Goal: Check status: Check status

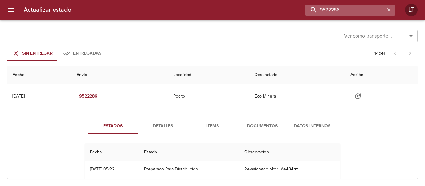
click at [373, 13] on input "9522286" at bounding box center [345, 10] width 80 height 11
type input "9510337"
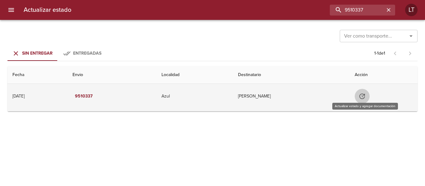
click at [364, 98] on icon "Tabla de envíos del cliente" at bounding box center [361, 96] width 7 height 7
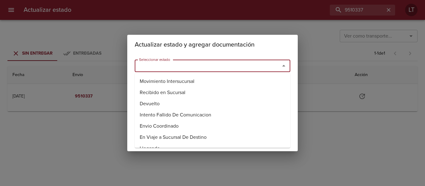
click at [247, 67] on input "Seleccionar estado" at bounding box center [202, 66] width 133 height 9
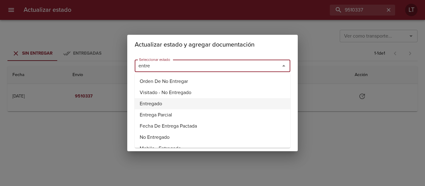
click at [175, 102] on li "Entregado" at bounding box center [212, 103] width 155 height 11
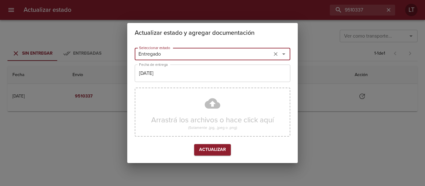
type input "Entregado"
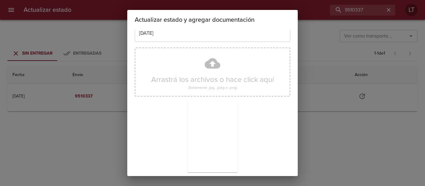
scroll to position [58, 0]
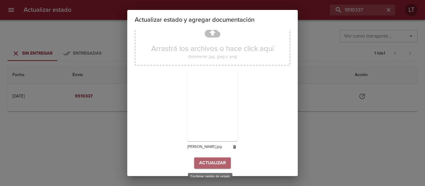
click at [218, 165] on span "Actualizar" at bounding box center [212, 163] width 27 height 8
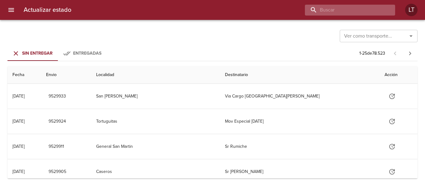
click at [377, 12] on input "buscar" at bounding box center [345, 10] width 80 height 11
paste input "89557"
type input "89557"
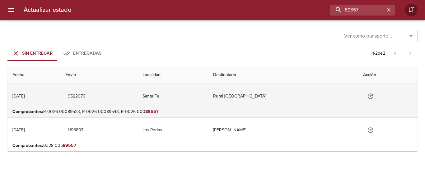
click at [208, 106] on td "Santa Fe" at bounding box center [172, 96] width 71 height 25
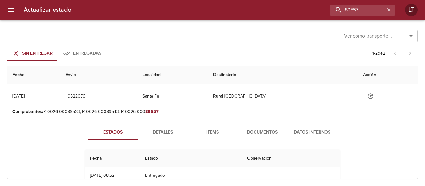
click at [164, 129] on span "Detalles" at bounding box center [162, 133] width 42 height 8
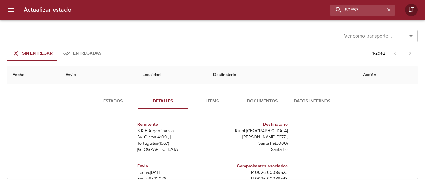
click at [270, 100] on span "Documentos" at bounding box center [262, 102] width 42 height 8
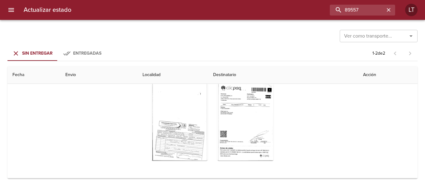
scroll to position [93, 0]
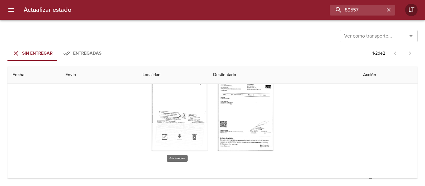
click at [167, 115] on div "Tabla de envíos del cliente" at bounding box center [179, 112] width 56 height 78
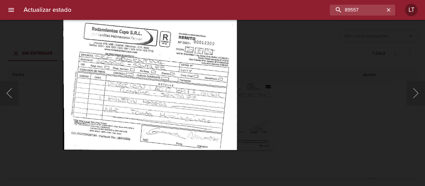
click at [312, 119] on div "Lightbox" at bounding box center [212, 93] width 425 height 186
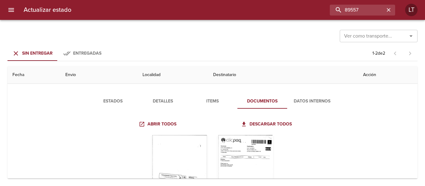
scroll to position [62, 0]
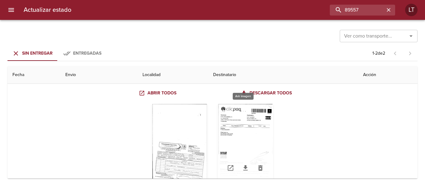
click at [266, 127] on div "Tabla de envíos del cliente" at bounding box center [245, 143] width 56 height 78
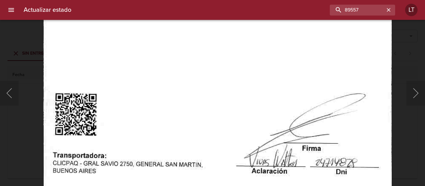
click at [240, 183] on img "Lightbox" at bounding box center [217, 35] width 348 height 501
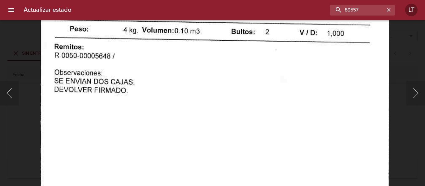
click at [224, 171] on img "Lightbox" at bounding box center [214, 140] width 348 height 501
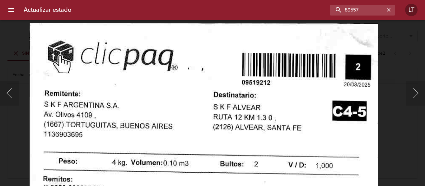
click at [395, 146] on div "Lightbox" at bounding box center [212, 93] width 425 height 186
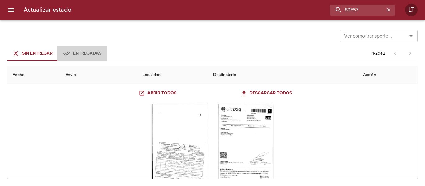
click at [60, 53] on button "Entregadas" at bounding box center [82, 53] width 50 height 15
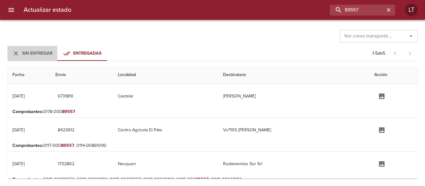
click at [40, 52] on span "Sin Entregar" at bounding box center [37, 53] width 30 height 5
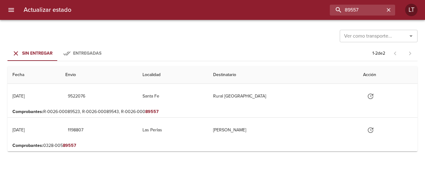
click at [85, 53] on span "Entregadas" at bounding box center [87, 53] width 28 height 5
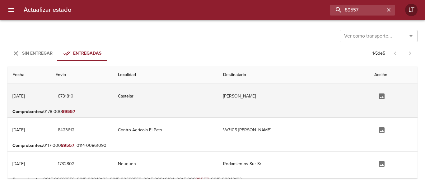
click at [201, 102] on td "Castelar" at bounding box center [165, 96] width 105 height 25
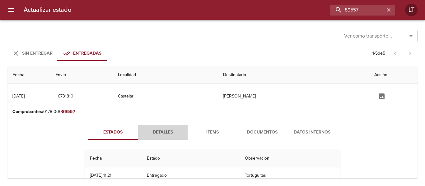
click at [163, 136] on span "Detalles" at bounding box center [162, 133] width 42 height 8
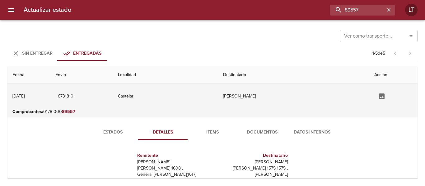
click at [168, 98] on td "Castelar" at bounding box center [165, 96] width 105 height 25
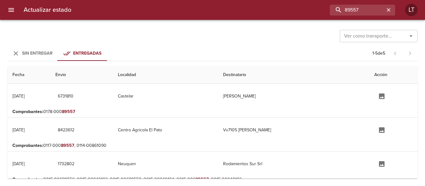
click at [54, 50] on button "Sin Entregar" at bounding box center [32, 53] width 50 height 15
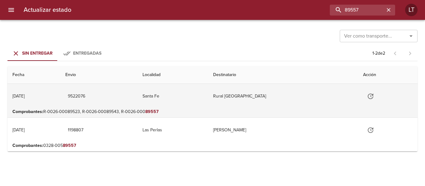
click at [137, 96] on td "9522076" at bounding box center [98, 96] width 77 height 25
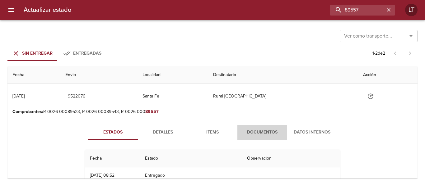
click at [252, 128] on button "Documentos" at bounding box center [262, 132] width 50 height 15
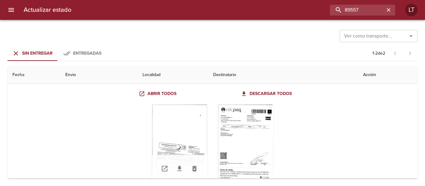
scroll to position [62, 0]
click at [197, 132] on div "Tabla de envíos del cliente" at bounding box center [179, 143] width 56 height 78
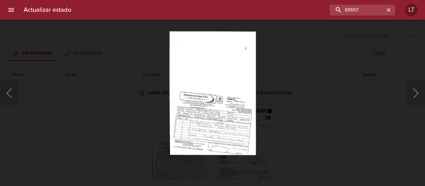
click at [360, 133] on div "Lightbox" at bounding box center [212, 93] width 425 height 186
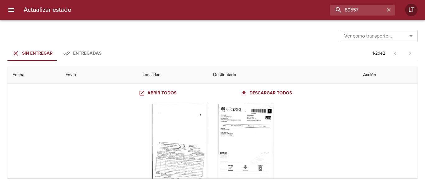
click at [252, 130] on div "Tabla de envíos del cliente" at bounding box center [245, 143] width 56 height 78
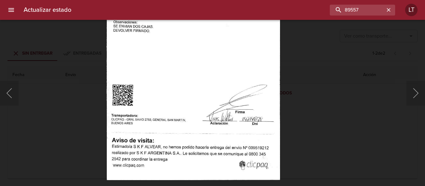
click at [170, 145] on img "Lightbox" at bounding box center [192, 55] width 173 height 249
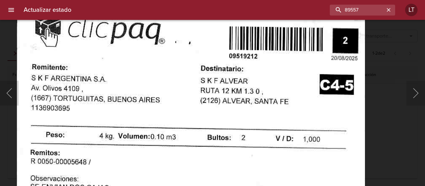
click at [386, 128] on div "Lightbox" at bounding box center [212, 93] width 425 height 186
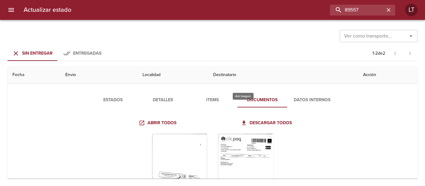
scroll to position [0, 0]
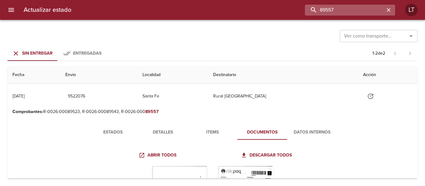
drag, startPoint x: 364, startPoint y: 9, endPoint x: 318, endPoint y: 13, distance: 46.2
click at [318, 13] on input "89557" at bounding box center [345, 10] width 80 height 11
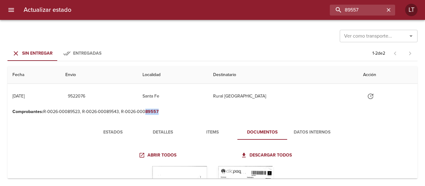
drag, startPoint x: 145, startPoint y: 113, endPoint x: 157, endPoint y: 110, distance: 12.9
click at [157, 110] on em "89557" at bounding box center [151, 111] width 13 height 5
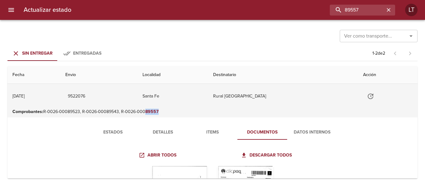
click at [208, 98] on td "Santa Fe" at bounding box center [172, 96] width 71 height 25
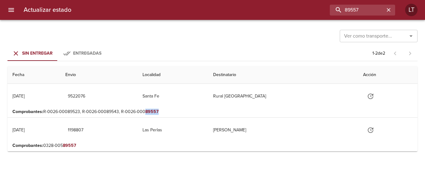
click at [16, 9] on button "menu" at bounding box center [11, 9] width 15 height 15
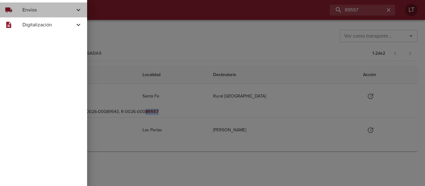
click at [23, 17] on div "local_shipping Envíos" at bounding box center [43, 9] width 87 height 15
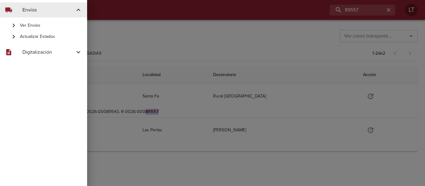
click at [39, 29] on div "Ver Envíos" at bounding box center [43, 25] width 87 height 11
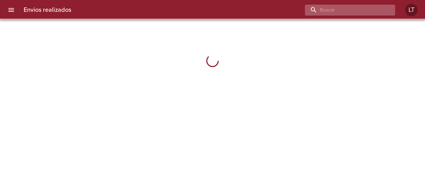
click at [355, 8] on input "buscar" at bounding box center [345, 10] width 80 height 11
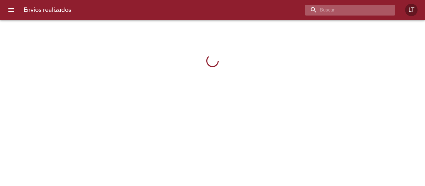
paste input "89557"
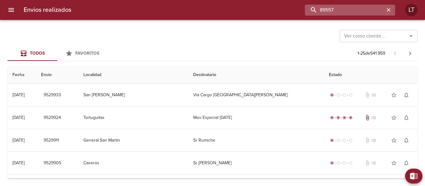
type input "89557"
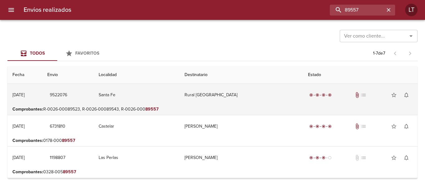
click at [179, 97] on td "Santa Fe" at bounding box center [137, 95] width 86 height 22
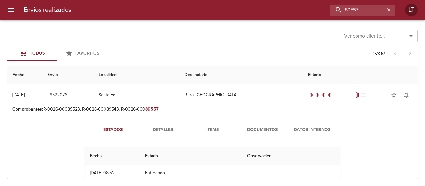
scroll to position [31, 0]
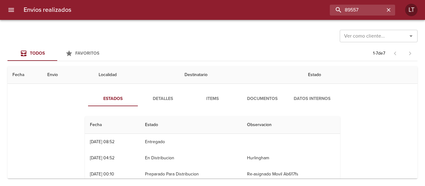
click at [256, 94] on button "Documentos" at bounding box center [262, 98] width 50 height 15
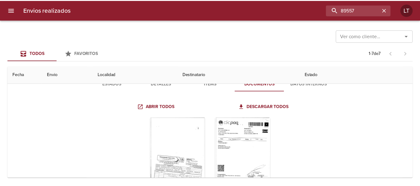
scroll to position [0, 0]
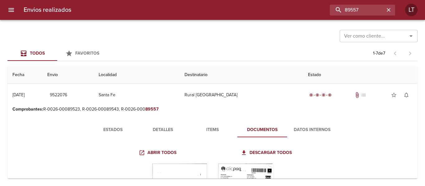
click at [2, 14] on div at bounding box center [3, 93] width 6 height 186
click at [6, 13] on div at bounding box center [3, 93] width 6 height 186
click at [29, 12] on h6 "Envios realizados" at bounding box center [48, 10] width 48 height 10
click at [14, 12] on icon "menu" at bounding box center [11, 10] width 6 height 4
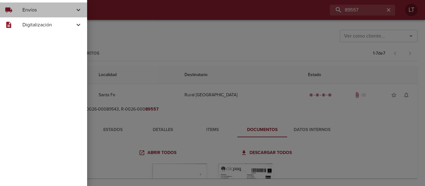
click at [38, 11] on span "Envíos" at bounding box center [48, 9] width 52 height 7
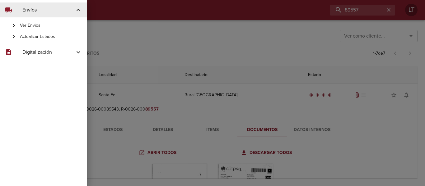
click at [41, 55] on span "Digitalización" at bounding box center [48, 51] width 52 height 7
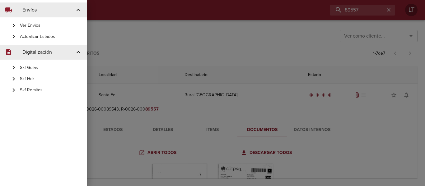
click at [40, 90] on span "Skf Remitos" at bounding box center [51, 90] width 62 height 6
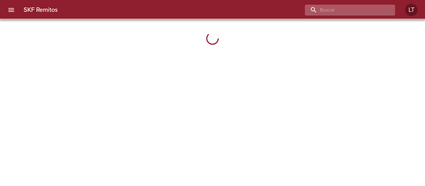
click at [363, 12] on input "buscar" at bounding box center [345, 10] width 80 height 11
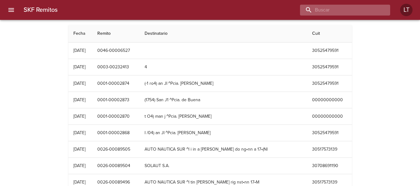
paste input "89557"
type input "89557"
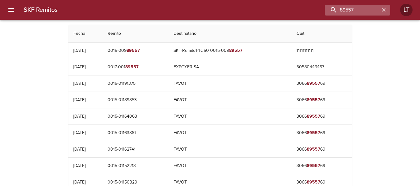
click at [384, 8] on icon "button" at bounding box center [384, 10] width 6 height 6
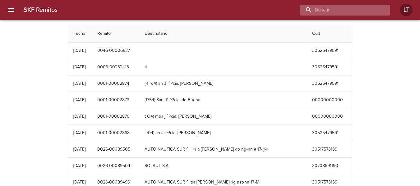
click at [339, 10] on input "buscar" at bounding box center [340, 10] width 80 height 11
paste input "89557"
type input "89557"
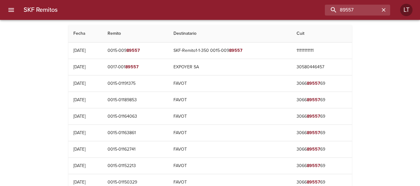
click at [12, 12] on icon "menu" at bounding box center [10, 9] width 7 height 7
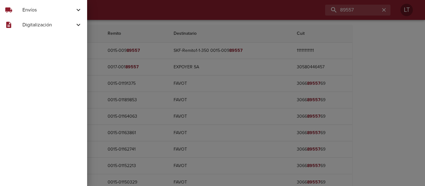
click at [22, 10] on div "local_shipping" at bounding box center [13, 9] width 17 height 7
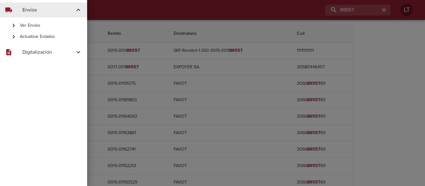
click at [164, 37] on div at bounding box center [212, 93] width 425 height 186
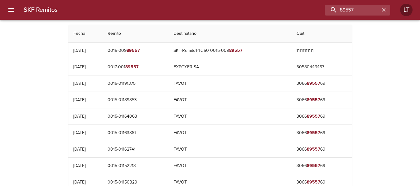
click at [7, 10] on button "menu" at bounding box center [11, 9] width 15 height 15
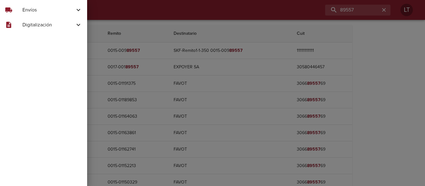
click at [30, 12] on span "Envíos" at bounding box center [48, 9] width 52 height 7
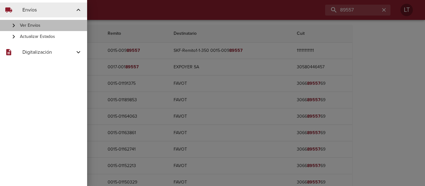
click at [38, 22] on div "Ver Envíos" at bounding box center [43, 25] width 87 height 11
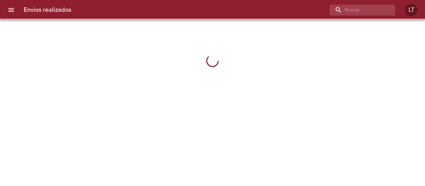
click at [344, 16] on div "Envios realizados LT" at bounding box center [212, 10] width 425 height 20
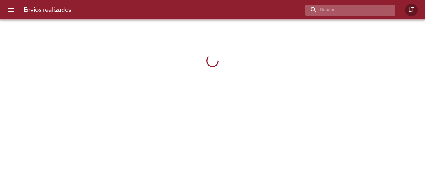
click at [345, 13] on input "buscar" at bounding box center [345, 10] width 80 height 11
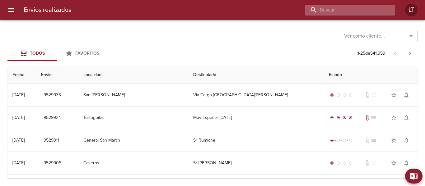
click at [348, 12] on input "buscar" at bounding box center [345, 10] width 80 height 11
paste input "89557"
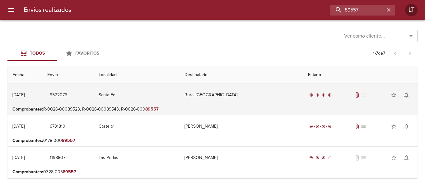
drag, startPoint x: 173, startPoint y: 98, endPoint x: 202, endPoint y: 102, distance: 28.8
click at [173, 98] on td "Santa Fe" at bounding box center [137, 95] width 86 height 22
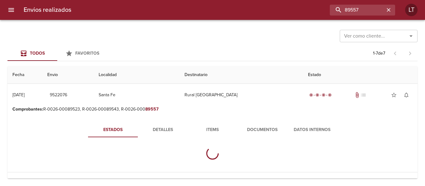
click at [258, 129] on span "Documentos" at bounding box center [262, 130] width 42 height 8
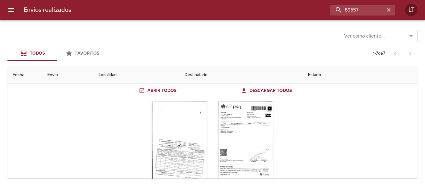
scroll to position [31, 0]
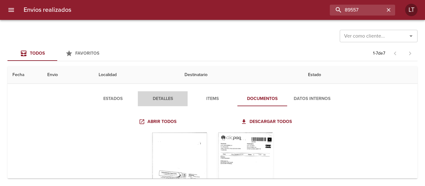
click at [169, 97] on span "Detalles" at bounding box center [162, 99] width 42 height 8
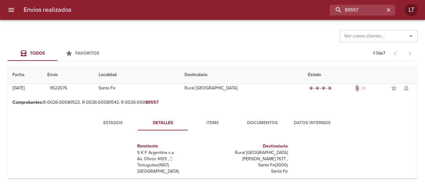
scroll to position [0, 0]
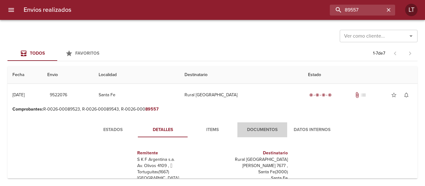
click at [248, 123] on button "Documentos" at bounding box center [262, 129] width 50 height 15
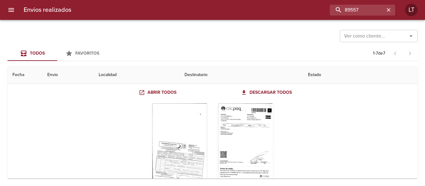
scroll to position [62, 0]
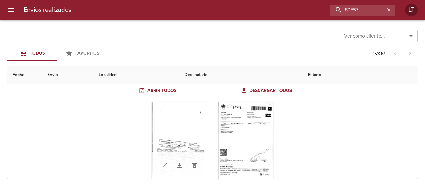
click at [183, 150] on div "Tabla de envíos del cliente" at bounding box center [179, 141] width 56 height 78
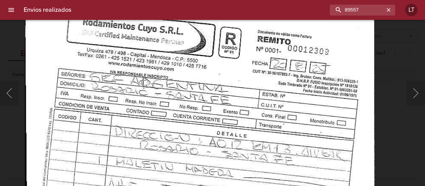
click at [229, 164] on img "Lightbox" at bounding box center [200, 15] width 350 height 501
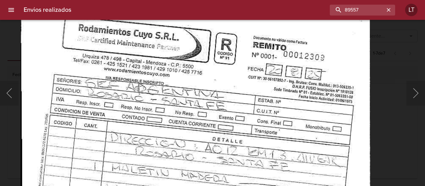
click at [225, 114] on img "Lightbox" at bounding box center [195, 21] width 350 height 501
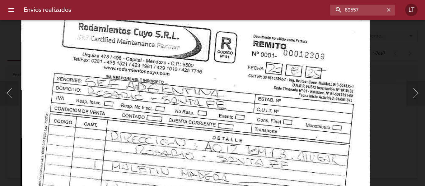
click at [237, 127] on img "Lightbox" at bounding box center [195, 20] width 350 height 501
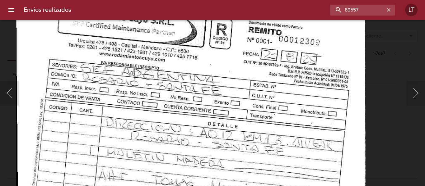
click at [226, 179] on img "Lightbox" at bounding box center [191, 6] width 350 height 501
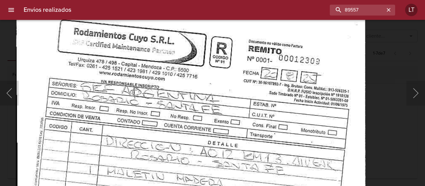
click at [230, 152] on img "Lightbox" at bounding box center [191, 25] width 350 height 501
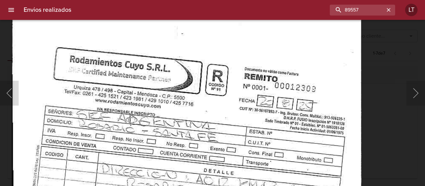
click at [368, 123] on div "Lightbox" at bounding box center [212, 93] width 425 height 186
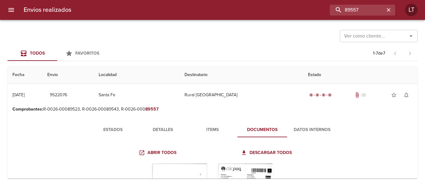
scroll to position [31, 0]
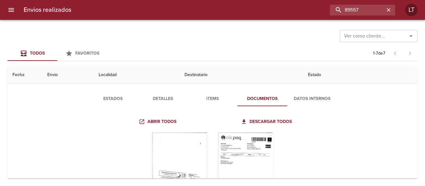
click at [261, 150] on div "Tabla de envíos del cliente" at bounding box center [245, 172] width 56 height 78
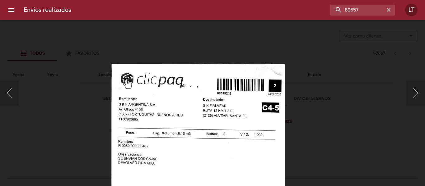
click at [219, 160] on img "Lightbox" at bounding box center [197, 187] width 173 height 249
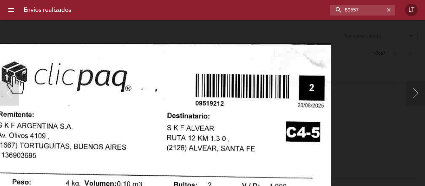
click at [366, 152] on div "Lightbox" at bounding box center [212, 93] width 425 height 186
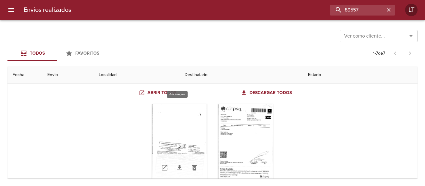
scroll to position [62, 0]
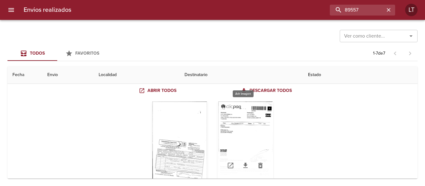
click at [236, 131] on div "Tabla de envíos del cliente" at bounding box center [245, 141] width 56 height 78
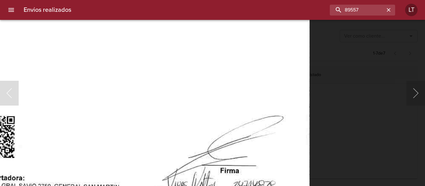
click at [296, 166] on img "Lightbox" at bounding box center [135, 57] width 348 height 501
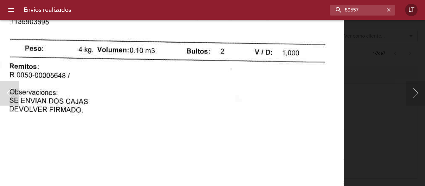
click at [302, 155] on img "Lightbox" at bounding box center [169, 160] width 348 height 501
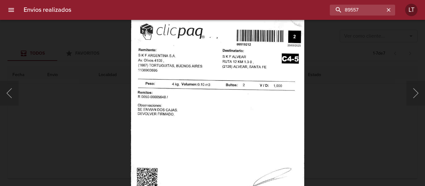
click at [241, 102] on img "Lightbox" at bounding box center [217, 138] width 173 height 249
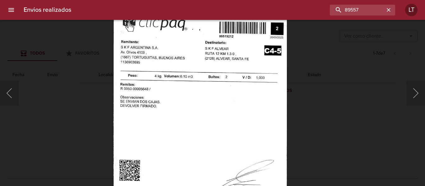
click at [213, 159] on img "Lightbox" at bounding box center [199, 130] width 173 height 249
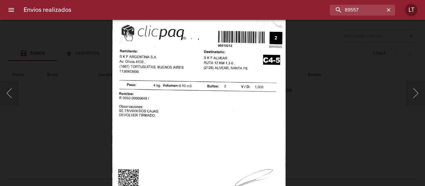
click at [233, 90] on img "Lightbox" at bounding box center [198, 140] width 173 height 249
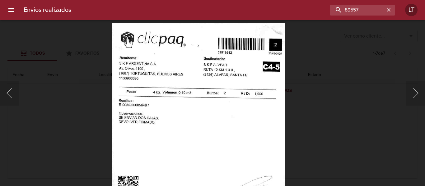
click at [333, 139] on div "Lightbox" at bounding box center [212, 93] width 425 height 186
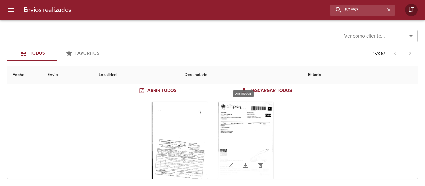
click at [249, 140] on div "Tabla de envíos del cliente" at bounding box center [245, 141] width 56 height 78
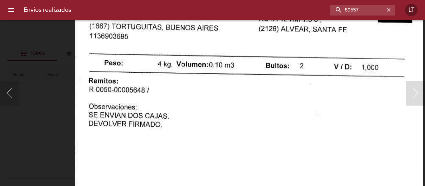
click at [127, 157] on img "Lightbox" at bounding box center [249, 174] width 348 height 501
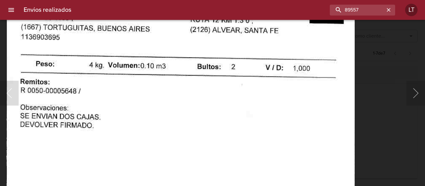
click at [382, 139] on div "Lightbox" at bounding box center [212, 93] width 425 height 186
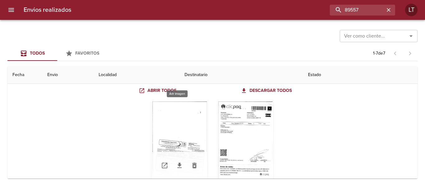
click at [188, 124] on div "Tabla de envíos del cliente" at bounding box center [179, 141] width 56 height 78
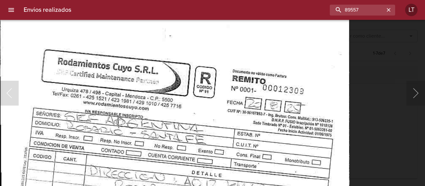
click at [238, 133] on img "Lightbox" at bounding box center [175, 55] width 350 height 501
click at [396, 97] on div "Lightbox" at bounding box center [212, 93] width 425 height 186
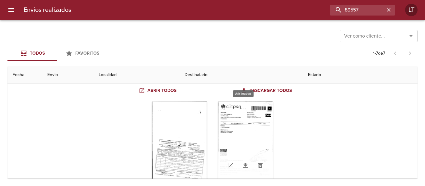
click at [249, 144] on div "Tabla de envíos del cliente" at bounding box center [245, 141] width 56 height 78
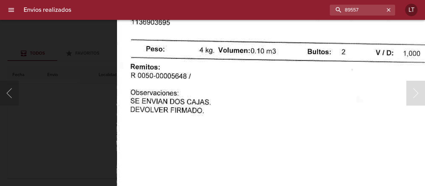
click at [196, 129] on img "Lightbox" at bounding box center [290, 160] width 348 height 501
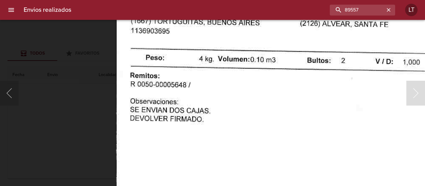
click at [94, 140] on div "Lightbox" at bounding box center [212, 93] width 425 height 186
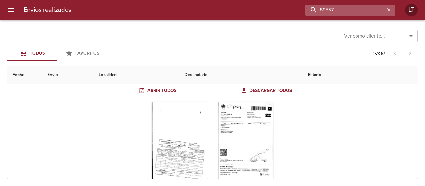
click at [353, 12] on input "89557" at bounding box center [345, 10] width 80 height 11
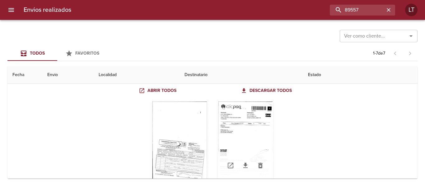
click at [233, 136] on div "Tabla de envíos del cliente" at bounding box center [245, 141] width 56 height 78
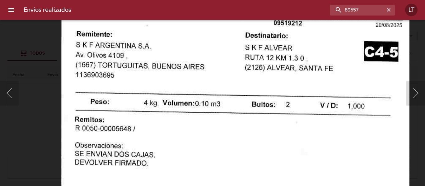
drag, startPoint x: 39, startPoint y: 159, endPoint x: 200, endPoint y: 76, distance: 181.5
click at [42, 156] on div "Lightbox" at bounding box center [212, 93] width 425 height 186
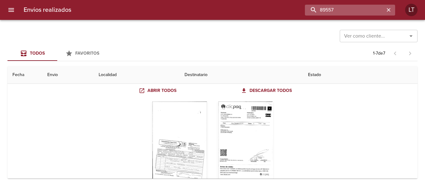
click at [356, 11] on input "89557" at bounding box center [345, 10] width 80 height 11
type input "5648"
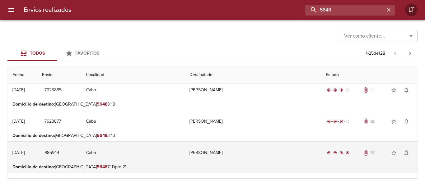
scroll to position [0, 0]
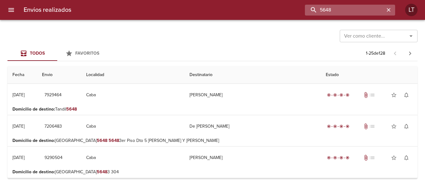
click at [350, 9] on input "5648" at bounding box center [345, 10] width 80 height 11
click at [341, 6] on input "buscar" at bounding box center [345, 10] width 80 height 11
paste input "5648"
type input "5648"
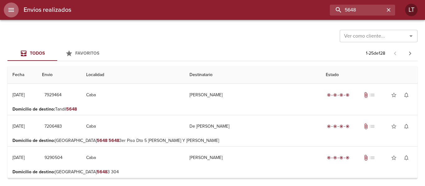
click at [11, 12] on icon "menu" at bounding box center [10, 9] width 7 height 7
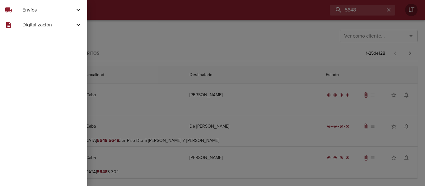
click at [17, 16] on div "local_shipping Envíos" at bounding box center [43, 9] width 87 height 15
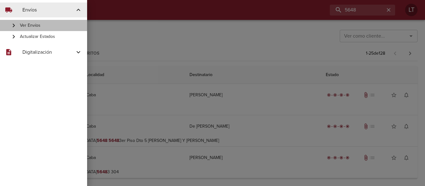
click at [35, 22] on div "Ver Envíos" at bounding box center [43, 25] width 87 height 11
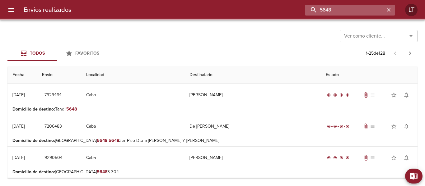
click at [357, 12] on input "5648" at bounding box center [345, 10] width 80 height 11
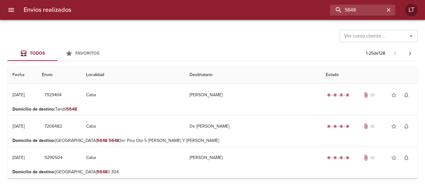
click at [8, 9] on icon "menu" at bounding box center [10, 9] width 7 height 7
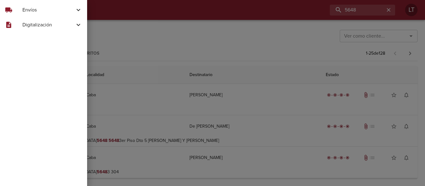
click at [26, 10] on span "Envíos" at bounding box center [48, 9] width 52 height 7
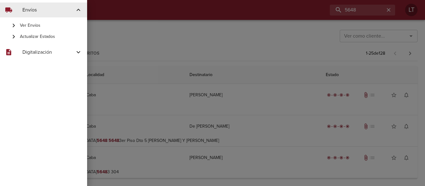
click at [43, 34] on span "Actualizar Estados" at bounding box center [51, 37] width 62 height 6
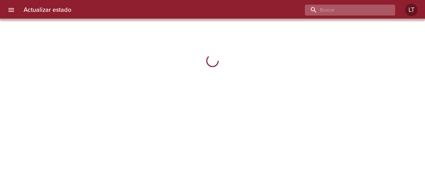
click at [354, 8] on input "buscar" at bounding box center [345, 10] width 80 height 11
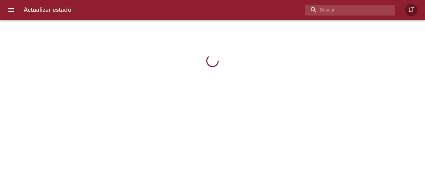
paste input "5648"
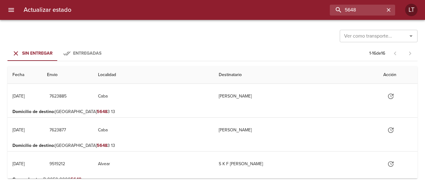
click at [91, 51] on span "Entregadas" at bounding box center [87, 53] width 28 height 5
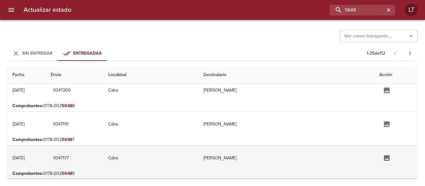
scroll to position [124, 0]
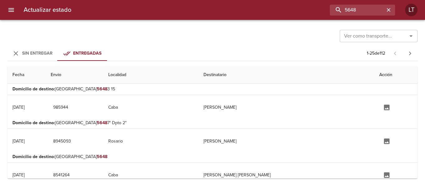
click at [351, 17] on div "Actualizar estado 5648 LT" at bounding box center [212, 10] width 425 height 20
click at [351, 12] on input "5648" at bounding box center [345, 10] width 80 height 11
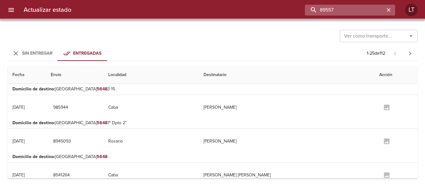
scroll to position [0, 0]
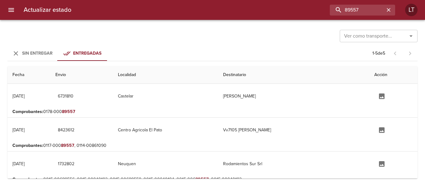
click at [38, 54] on span "Sin Entregar" at bounding box center [37, 53] width 30 height 5
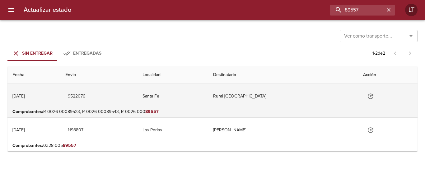
click at [137, 102] on td "9522076" at bounding box center [98, 96] width 77 height 25
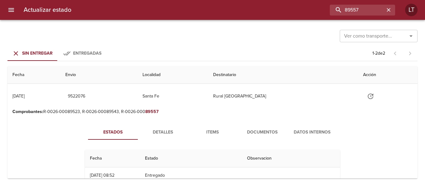
drag, startPoint x: 252, startPoint y: 131, endPoint x: 297, endPoint y: 138, distance: 45.4
click at [252, 130] on span "Documentos" at bounding box center [262, 133] width 42 height 8
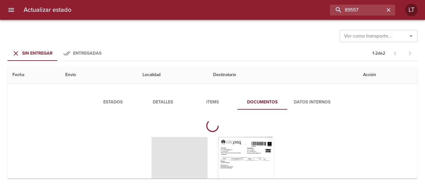
scroll to position [61, 0]
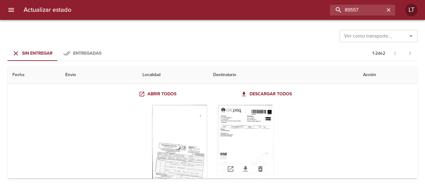
click at [257, 130] on div "Tabla de envíos del cliente" at bounding box center [245, 144] width 56 height 78
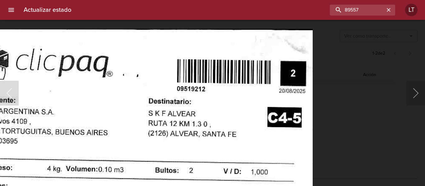
click at [352, 149] on div "Lightbox" at bounding box center [212, 93] width 425 height 186
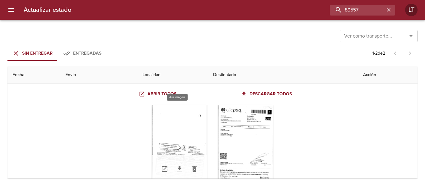
click at [178, 117] on div "Tabla de envíos del cliente" at bounding box center [179, 144] width 56 height 78
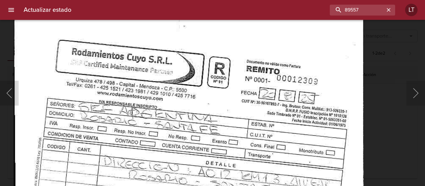
click at [235, 163] on img "Lightbox" at bounding box center [189, 45] width 350 height 501
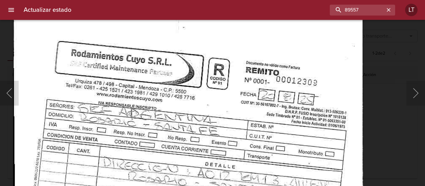
click at [395, 140] on div "Lightbox" at bounding box center [212, 93] width 425 height 186
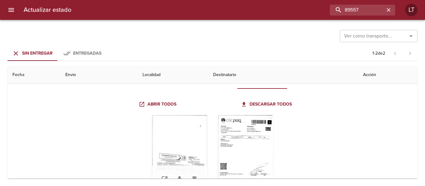
scroll to position [62, 0]
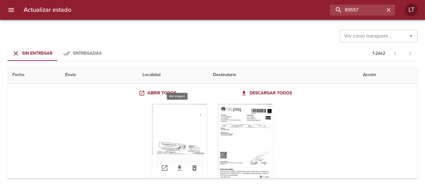
click at [176, 132] on div "Tabla de envíos del cliente" at bounding box center [179, 143] width 56 height 78
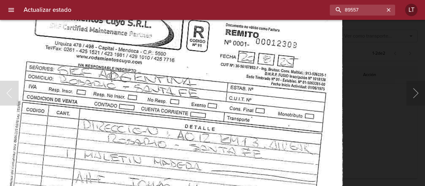
click at [258, 108] on img "Lightbox" at bounding box center [168, 8] width 350 height 501
click at [370, 136] on div "Lightbox" at bounding box center [212, 93] width 425 height 186
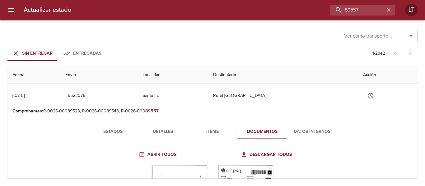
scroll to position [0, 0]
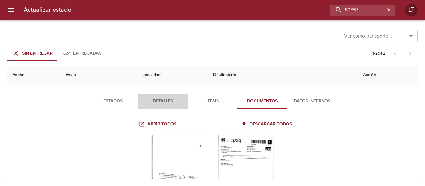
click at [158, 103] on span "Detalles" at bounding box center [162, 102] width 42 height 8
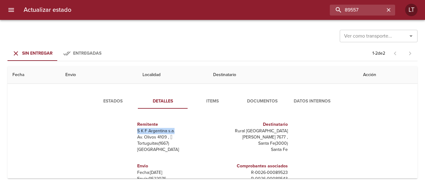
drag, startPoint x: 143, startPoint y: 134, endPoint x: 176, endPoint y: 132, distance: 33.0
click at [176, 132] on p "S K F Argentina s.a." at bounding box center [173, 131] width 73 height 6
click at [253, 100] on span "Documentos" at bounding box center [262, 102] width 42 height 8
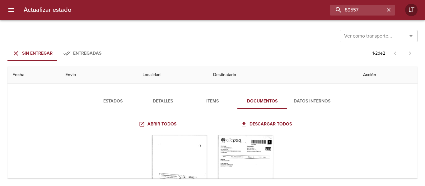
scroll to position [62, 0]
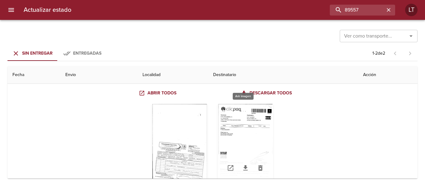
click at [251, 126] on div "Tabla de envíos del cliente" at bounding box center [245, 143] width 56 height 78
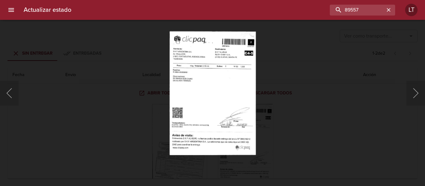
click at [169, 104] on div "Lightbox" at bounding box center [212, 93] width 425 height 186
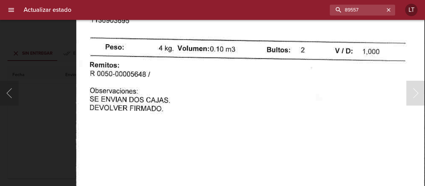
click at [174, 128] on img "Lightbox" at bounding box center [250, 158] width 348 height 501
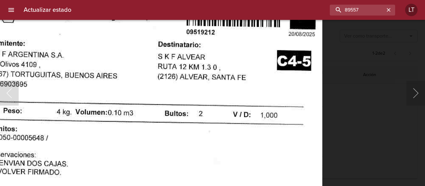
click at [358, 145] on div "Lightbox" at bounding box center [212, 93] width 425 height 186
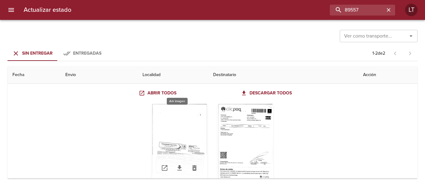
scroll to position [0, 0]
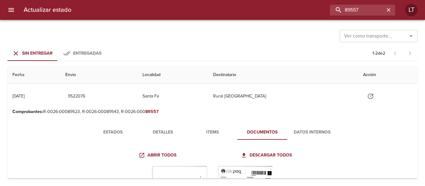
click at [161, 132] on span "Detalles" at bounding box center [162, 133] width 42 height 8
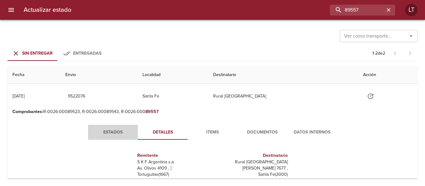
click at [110, 132] on span "Estados" at bounding box center [113, 133] width 42 height 8
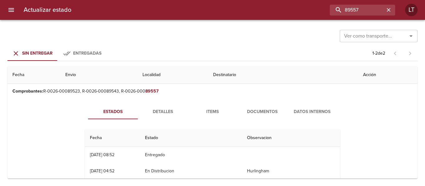
scroll to position [31, 0]
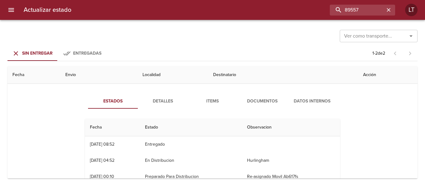
drag, startPoint x: 93, startPoint y: 146, endPoint x: 175, endPoint y: 147, distance: 81.8
click at [173, 147] on tr "25/08 [DATE] 08:52 Entregado" at bounding box center [212, 144] width 255 height 16
click at [258, 101] on span "Documentos" at bounding box center [262, 102] width 42 height 8
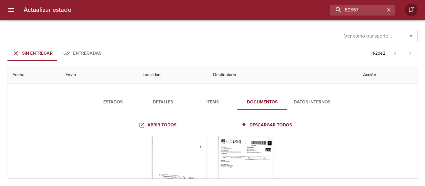
scroll to position [24, 0]
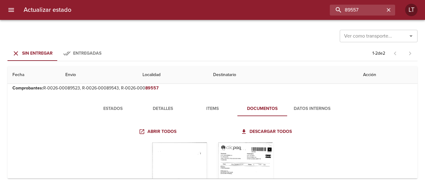
click at [123, 110] on span "Estados" at bounding box center [113, 109] width 42 height 8
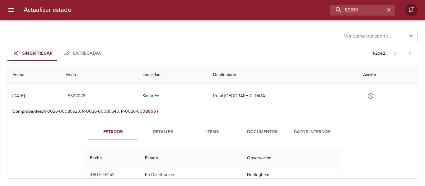
scroll to position [0, 0]
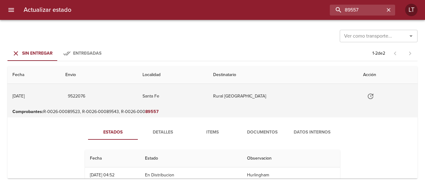
click at [181, 101] on td "Santa Fe" at bounding box center [172, 96] width 71 height 25
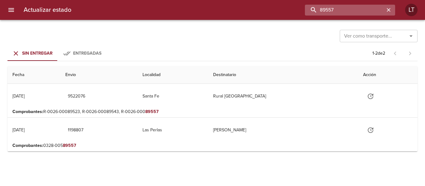
click at [351, 7] on input "89557" at bounding box center [345, 10] width 80 height 11
click at [352, 7] on input "9522076" at bounding box center [345, 10] width 80 height 11
click at [345, 9] on input "9522076" at bounding box center [345, 10] width 80 height 11
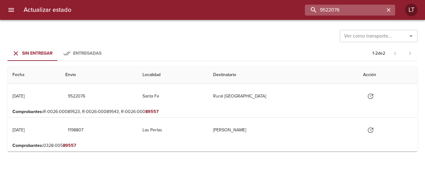
click at [345, 9] on input "9522076" at bounding box center [345, 10] width 80 height 11
type input "9519212"
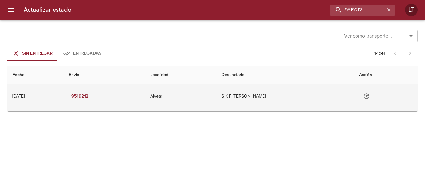
click at [216, 104] on td "Alvear" at bounding box center [180, 96] width 71 height 25
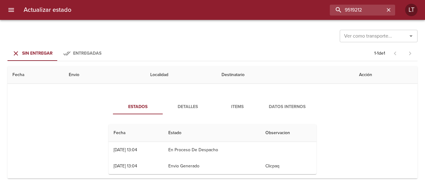
scroll to position [28, 0]
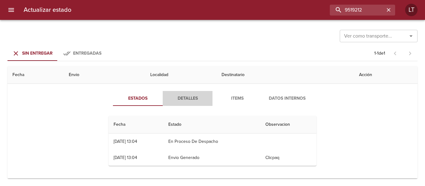
click at [191, 102] on span "Detalles" at bounding box center [187, 99] width 42 height 8
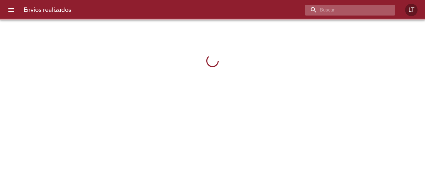
click at [363, 9] on input "buscar" at bounding box center [345, 10] width 80 height 11
paste input "9522076"
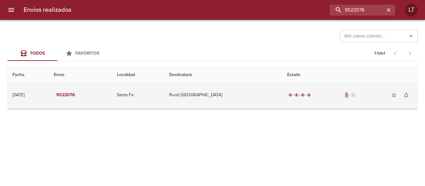
click at [225, 94] on td "Rural Santa Fe" at bounding box center [223, 95] width 118 height 22
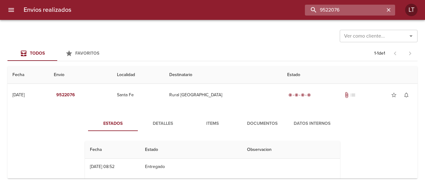
click at [365, 8] on input "9522076" at bounding box center [345, 10] width 80 height 11
click at [364, 8] on input "9522076" at bounding box center [345, 10] width 80 height 11
drag, startPoint x: 341, startPoint y: 11, endPoint x: 294, endPoint y: 13, distance: 46.7
click at [294, 13] on div "95220769519212" at bounding box center [235, 10] width 319 height 11
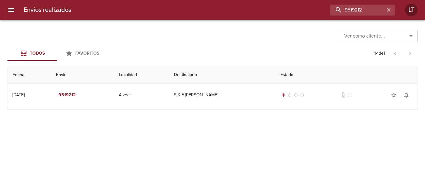
click at [235, 108] on td "Guia : 9519212" at bounding box center [212, 107] width 410 height 2
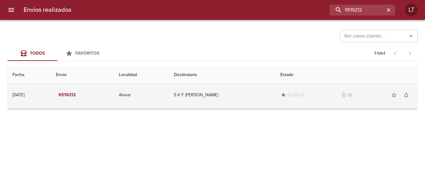
click at [236, 104] on td "S K F [PERSON_NAME]" at bounding box center [222, 95] width 106 height 22
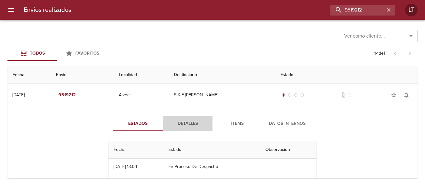
click at [180, 125] on span "Detalles" at bounding box center [187, 124] width 42 height 8
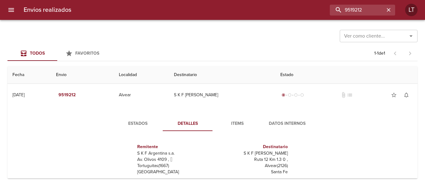
click at [147, 124] on span "Estados" at bounding box center [138, 124] width 42 height 8
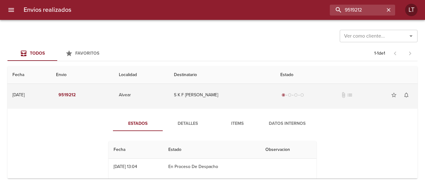
click at [169, 102] on td "Alvear" at bounding box center [141, 95] width 55 height 22
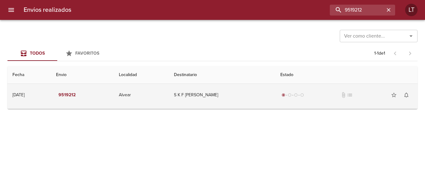
click at [169, 102] on td "Alvear" at bounding box center [141, 95] width 55 height 22
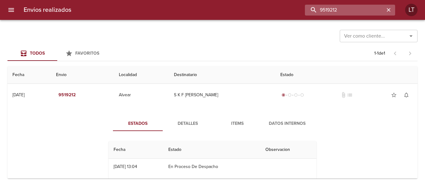
click at [364, 12] on input "9519212" at bounding box center [345, 10] width 80 height 11
paste input "89557"
type input "89557"
